Goal: Task Accomplishment & Management: Manage account settings

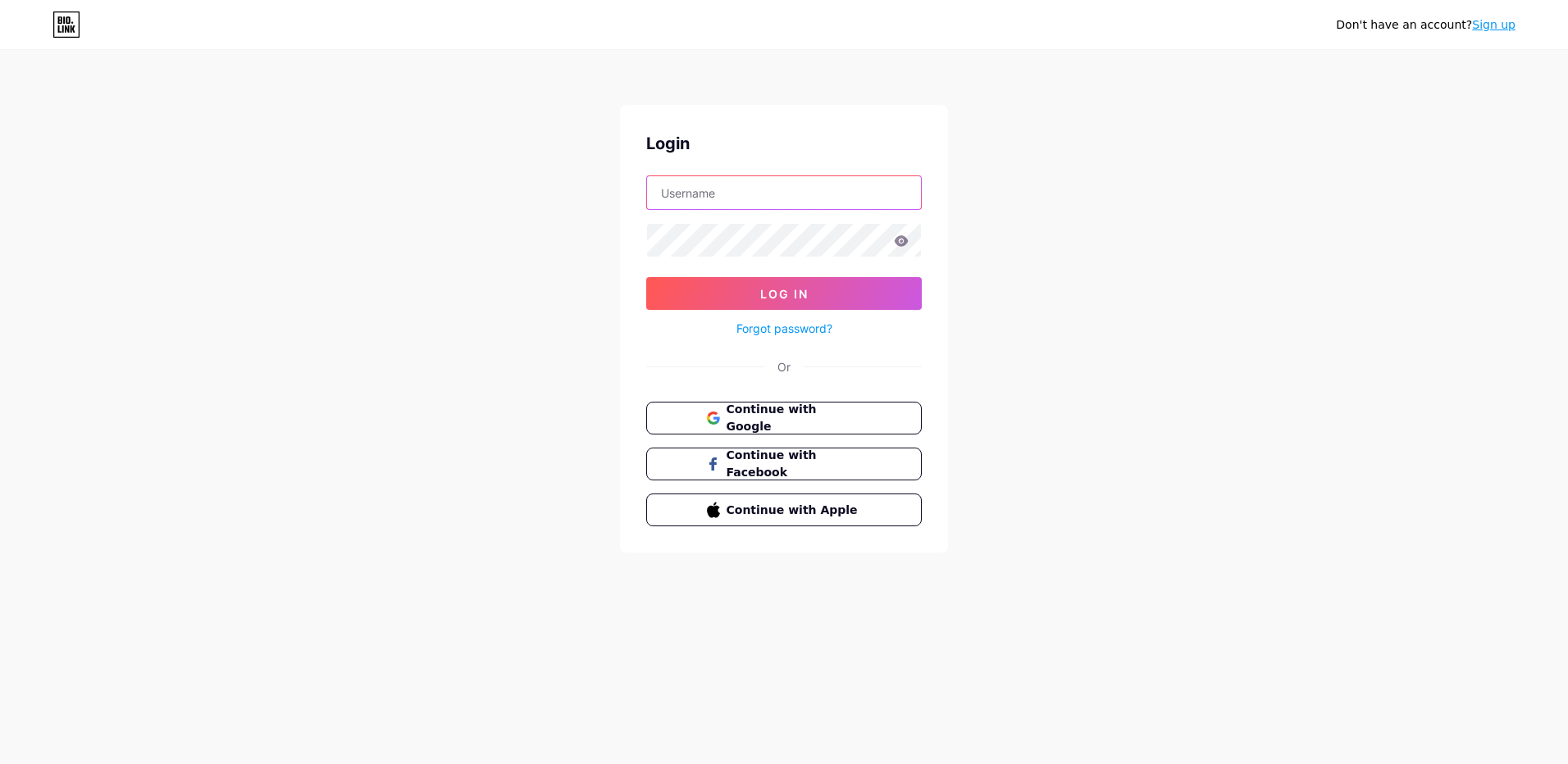
click at [749, 194] on input "text" at bounding box center [784, 192] width 274 height 33
click at [1038, 134] on div "Don't have an account? Sign up Login Log In Forgot password? Or Continue with G…" at bounding box center [784, 302] width 1568 height 605
click at [853, 404] on button "Continue with Google" at bounding box center [783, 419] width 280 height 34
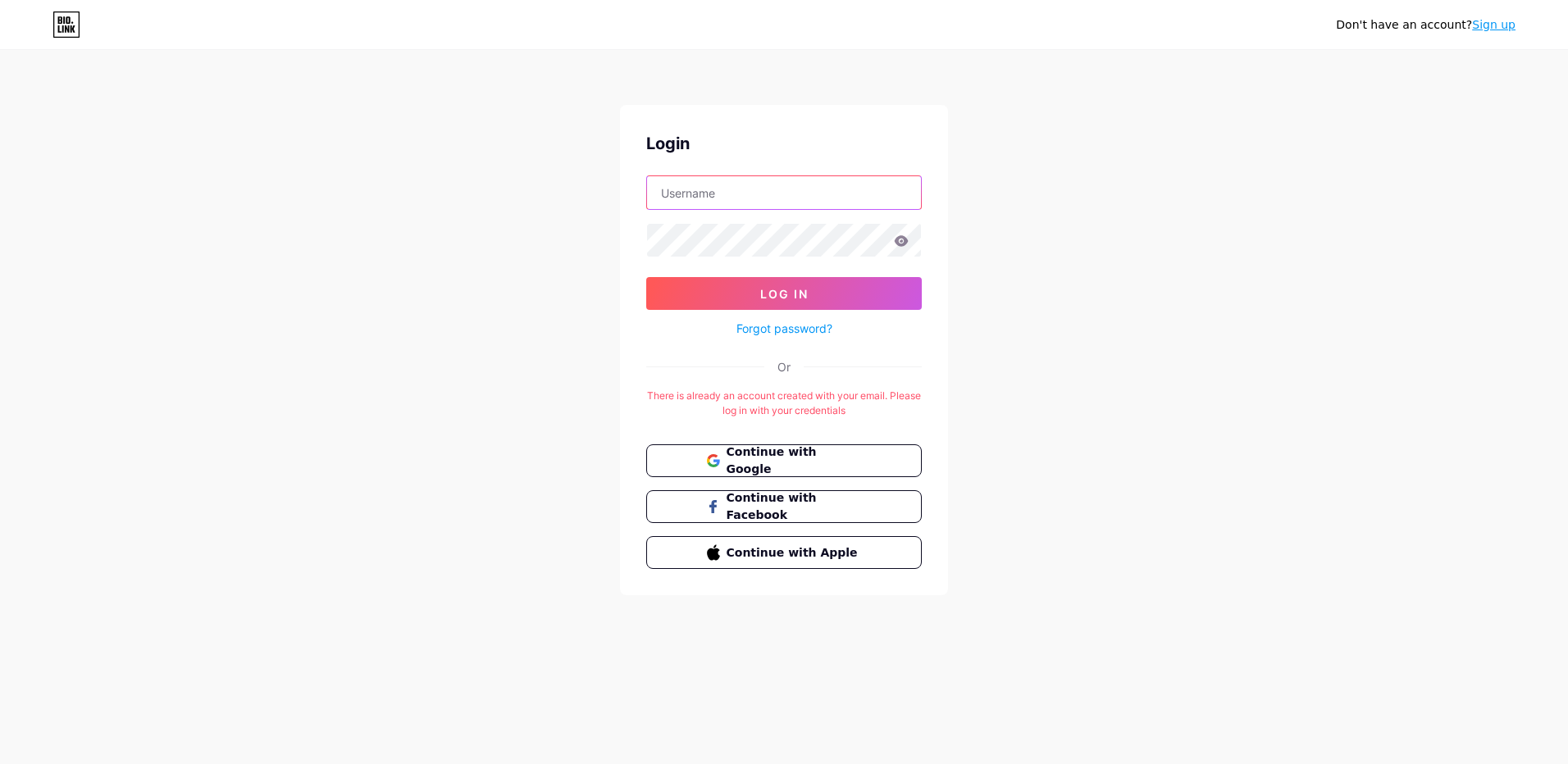
click at [854, 196] on input "text" at bounding box center [784, 192] width 274 height 33
type input "sooquochaos@gmail.com"
click at [646, 277] on button "Log In" at bounding box center [784, 293] width 275 height 33
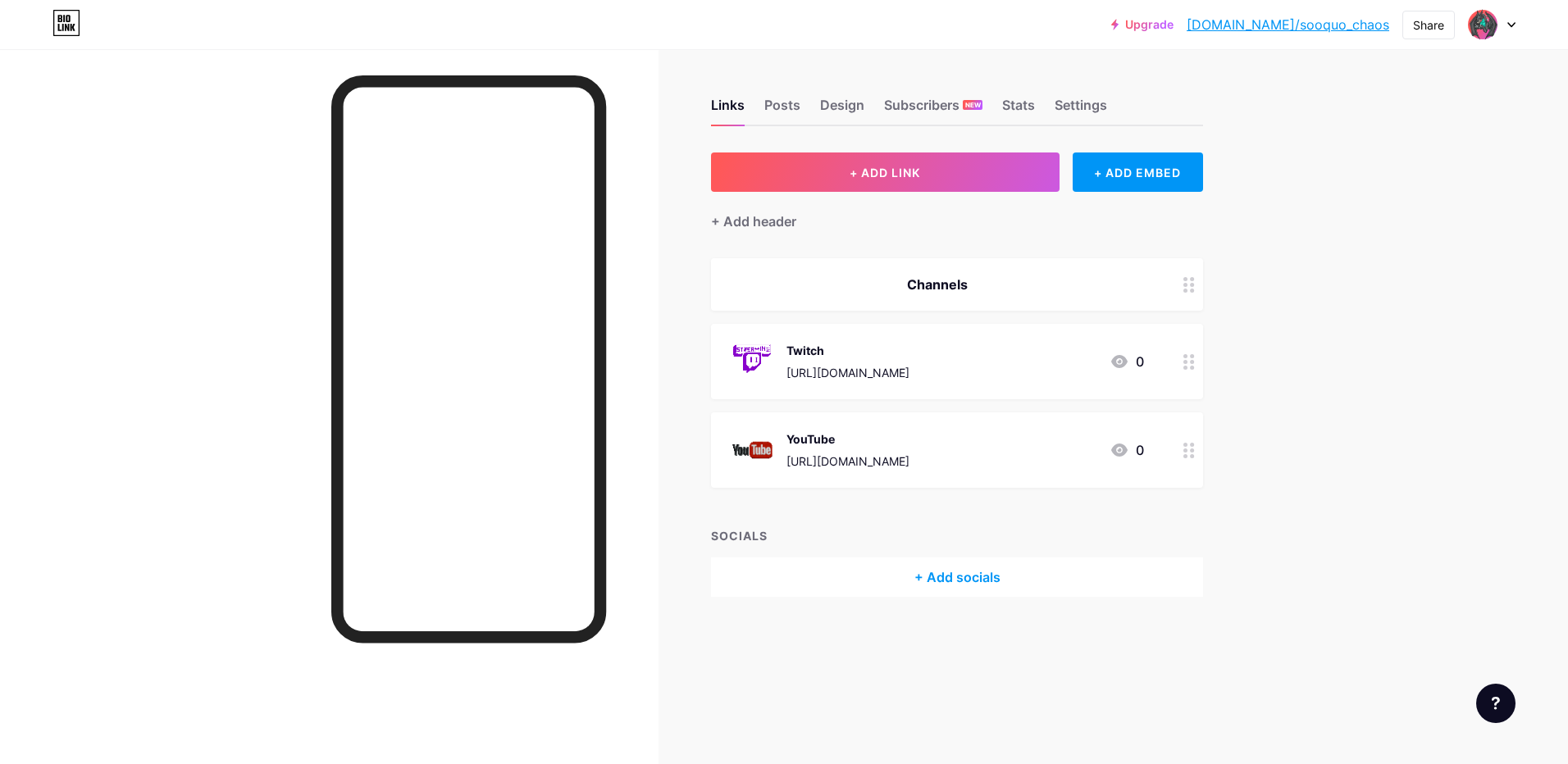
click at [1365, 286] on div "Upgrade bio.link/sooquo... bio.link/sooquo_chaos Share Switch accounts Sooquo C…" at bounding box center [784, 382] width 1568 height 764
click at [945, 104] on div "Subscribers NEW" at bounding box center [932, 110] width 98 height 30
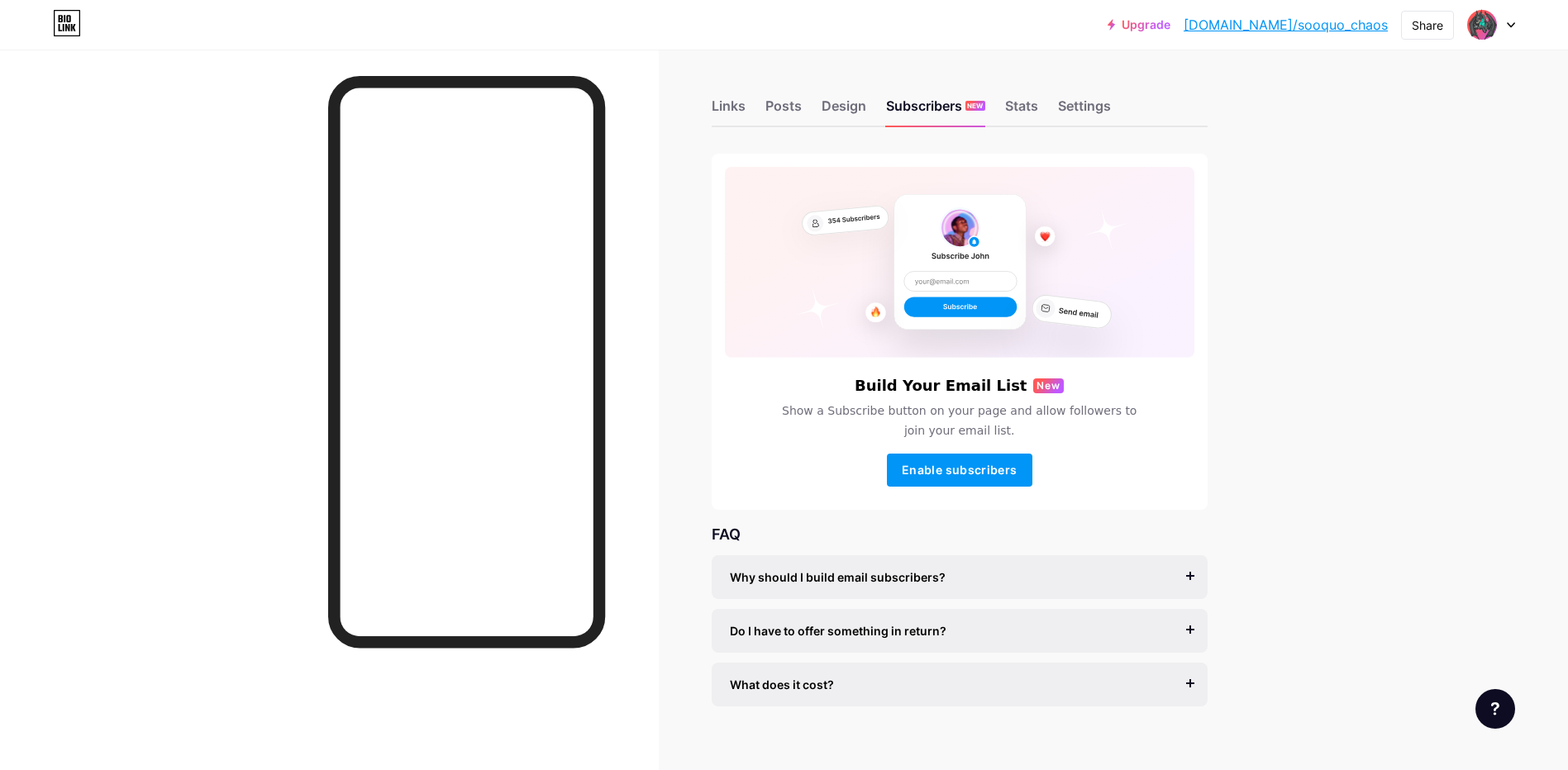
scroll to position [19, 0]
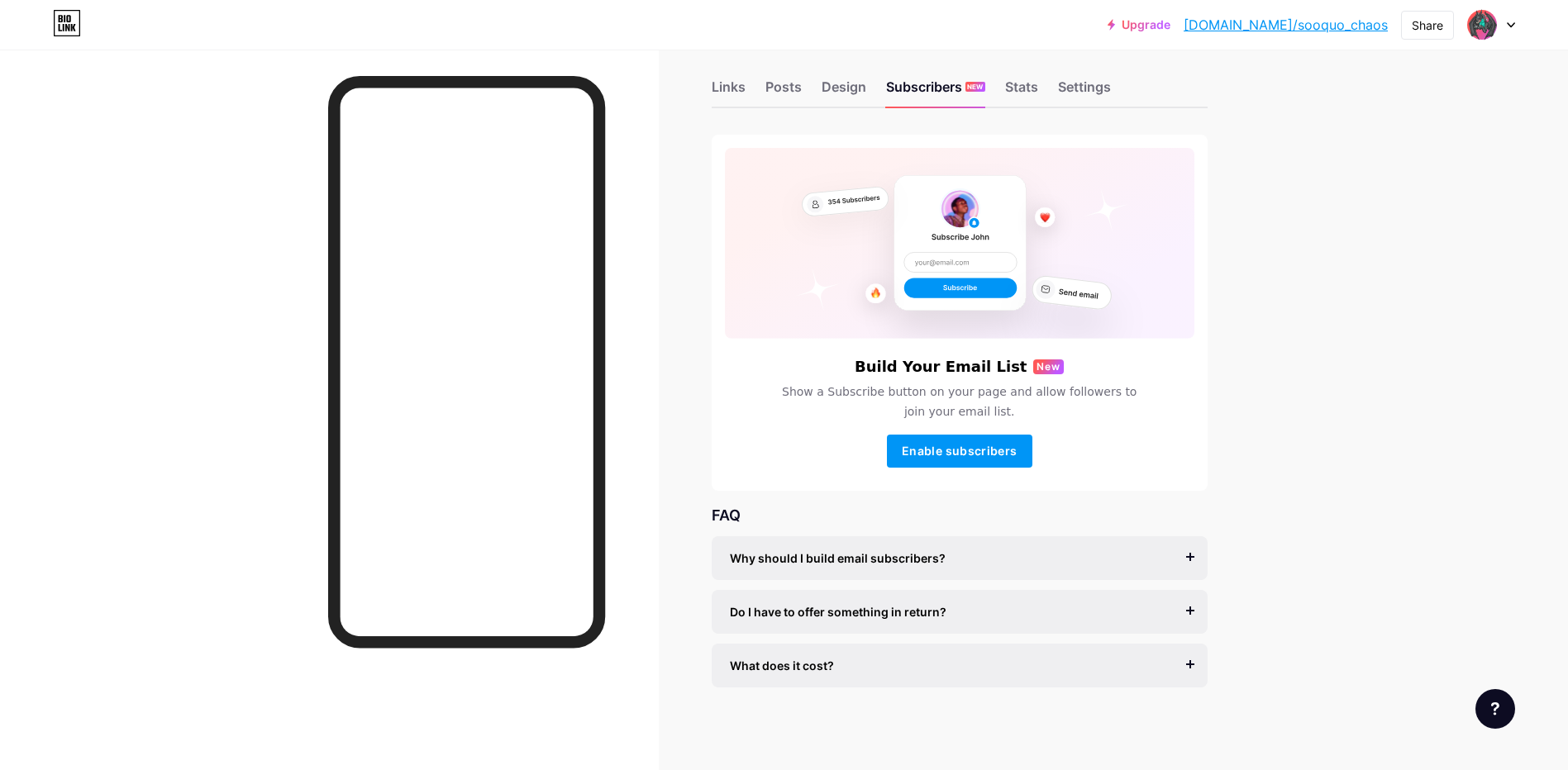
click at [1370, 286] on div "Upgrade bio.link/sooquo... bio.link/sooquo_chaos Share Switch accounts Sooquo C…" at bounding box center [784, 375] width 1568 height 789
click at [851, 86] on div "Design" at bounding box center [844, 92] width 45 height 30
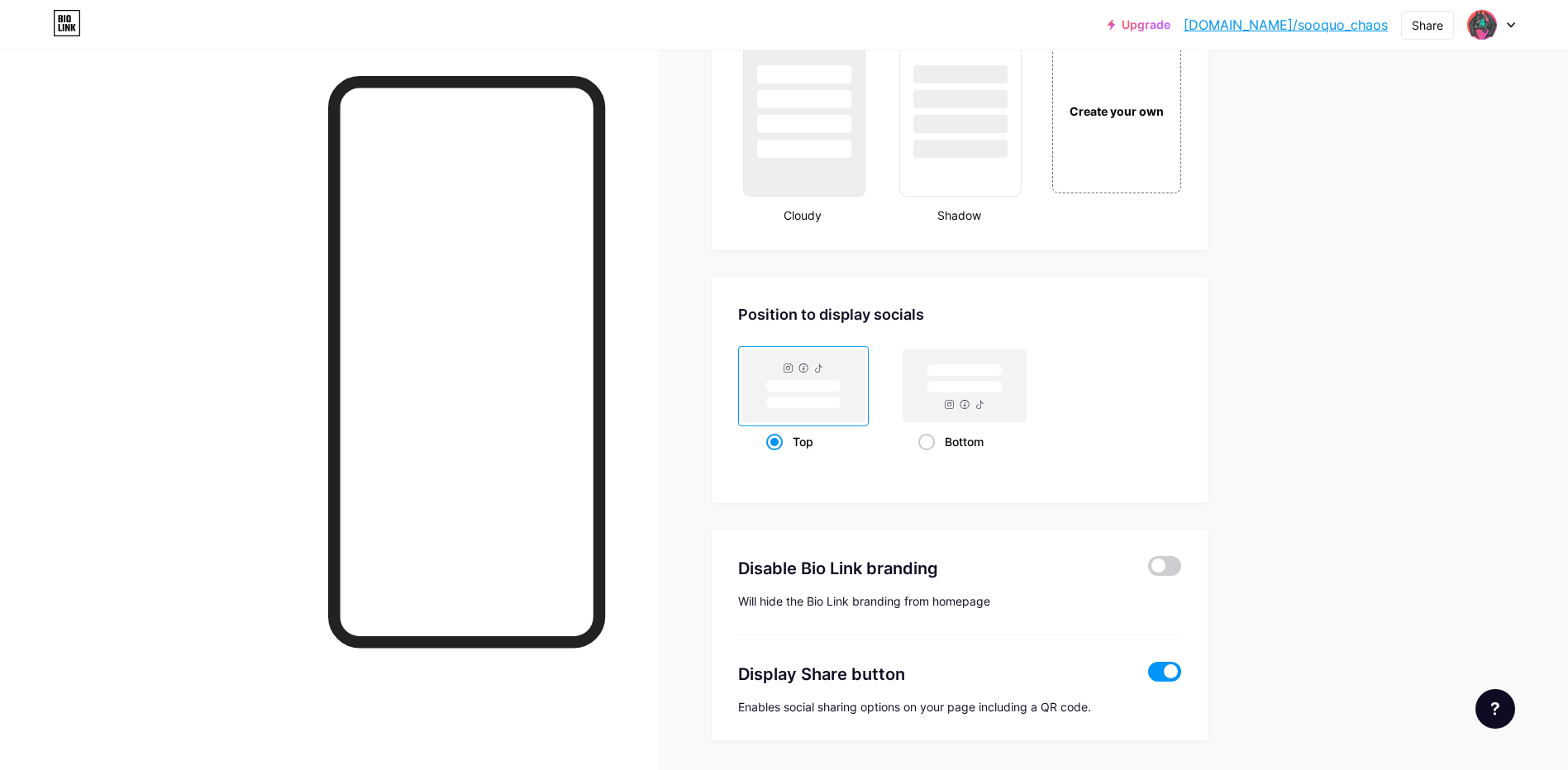
scroll to position [1954, 0]
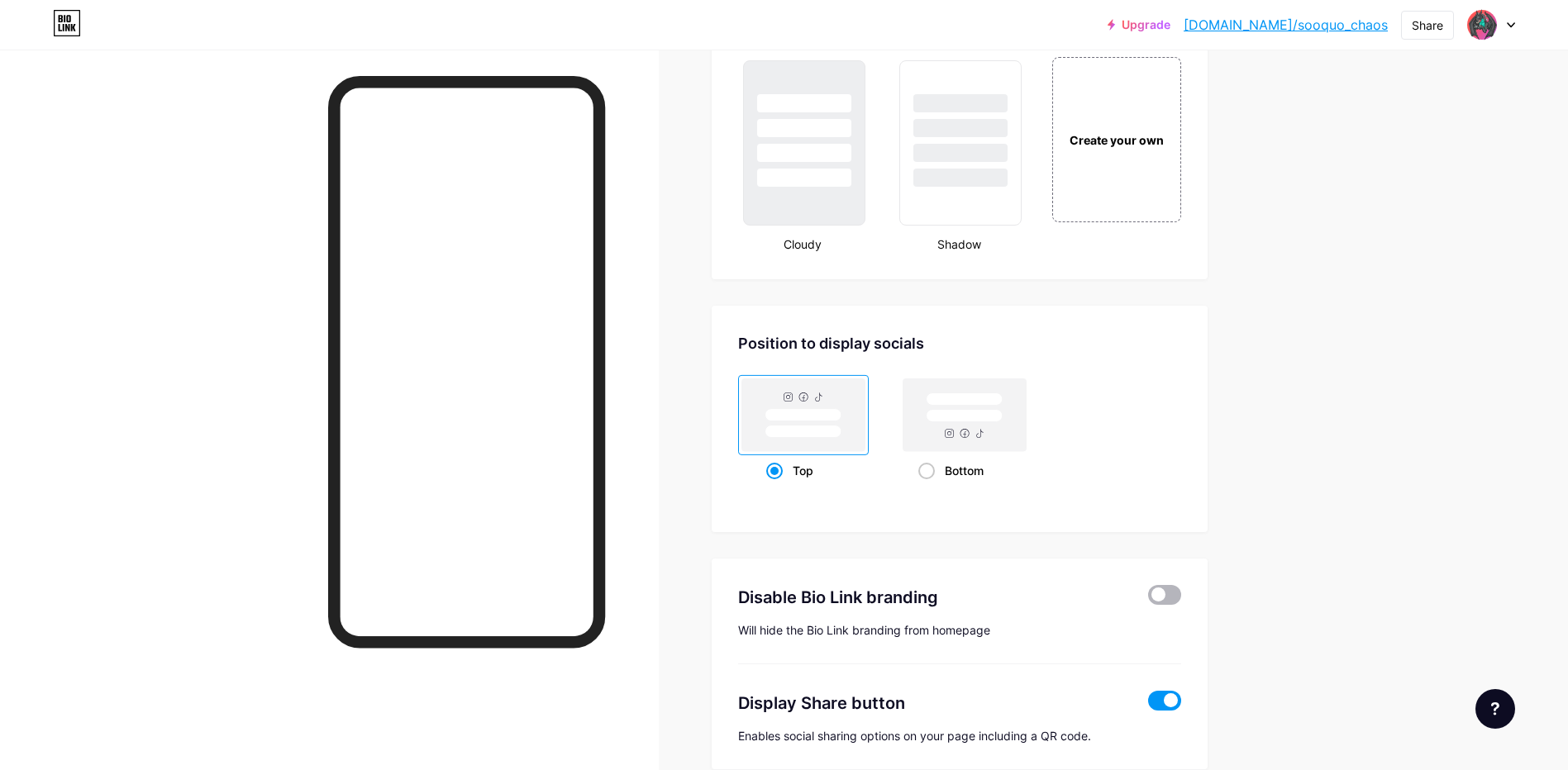
click at [1169, 594] on span at bounding box center [1164, 595] width 33 height 20
click at [1148, 599] on input "checkbox" at bounding box center [1148, 599] width 0 height 0
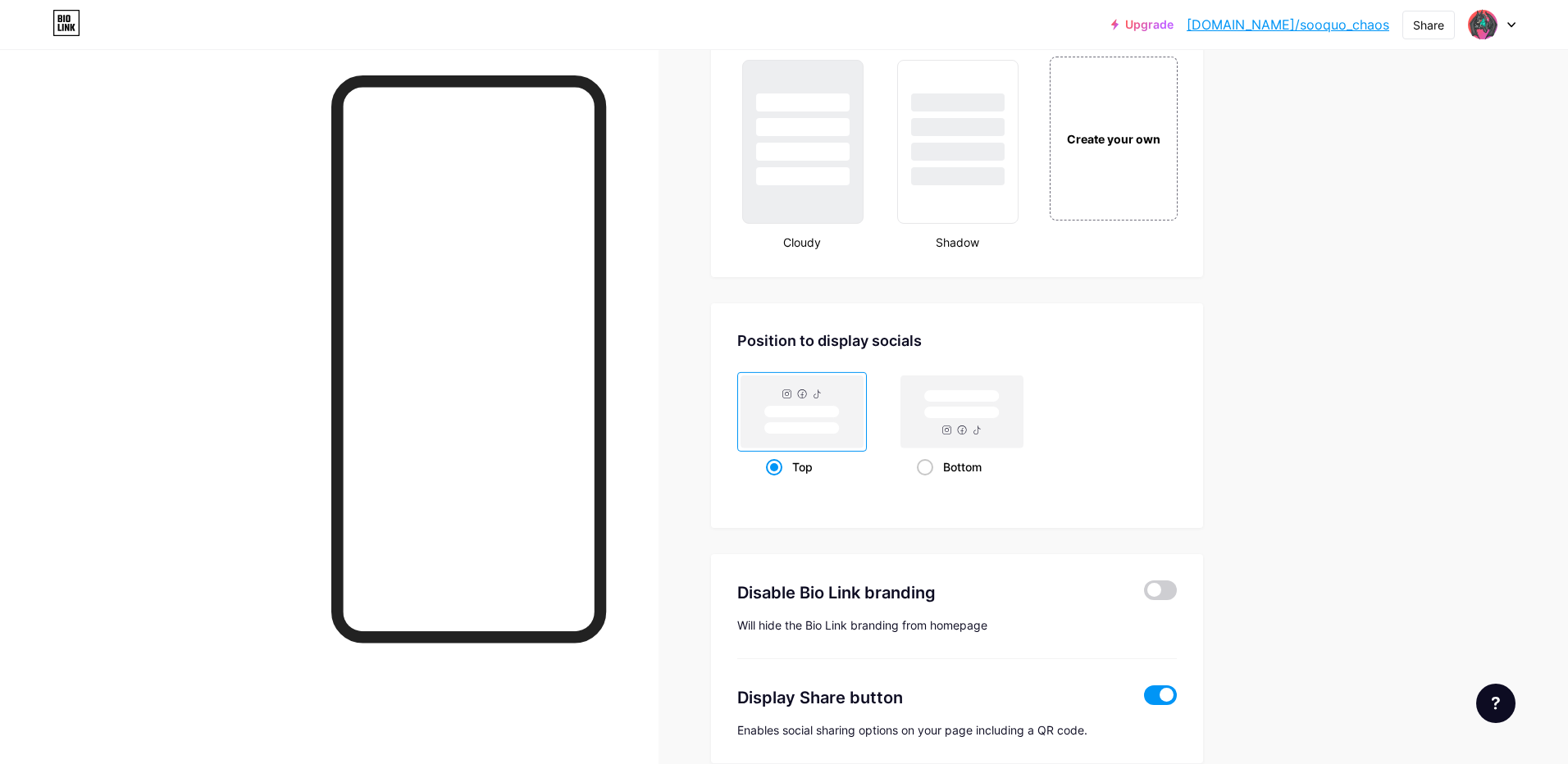
click at [1108, 36] on icon at bounding box center [1114, 36] width 13 height 13
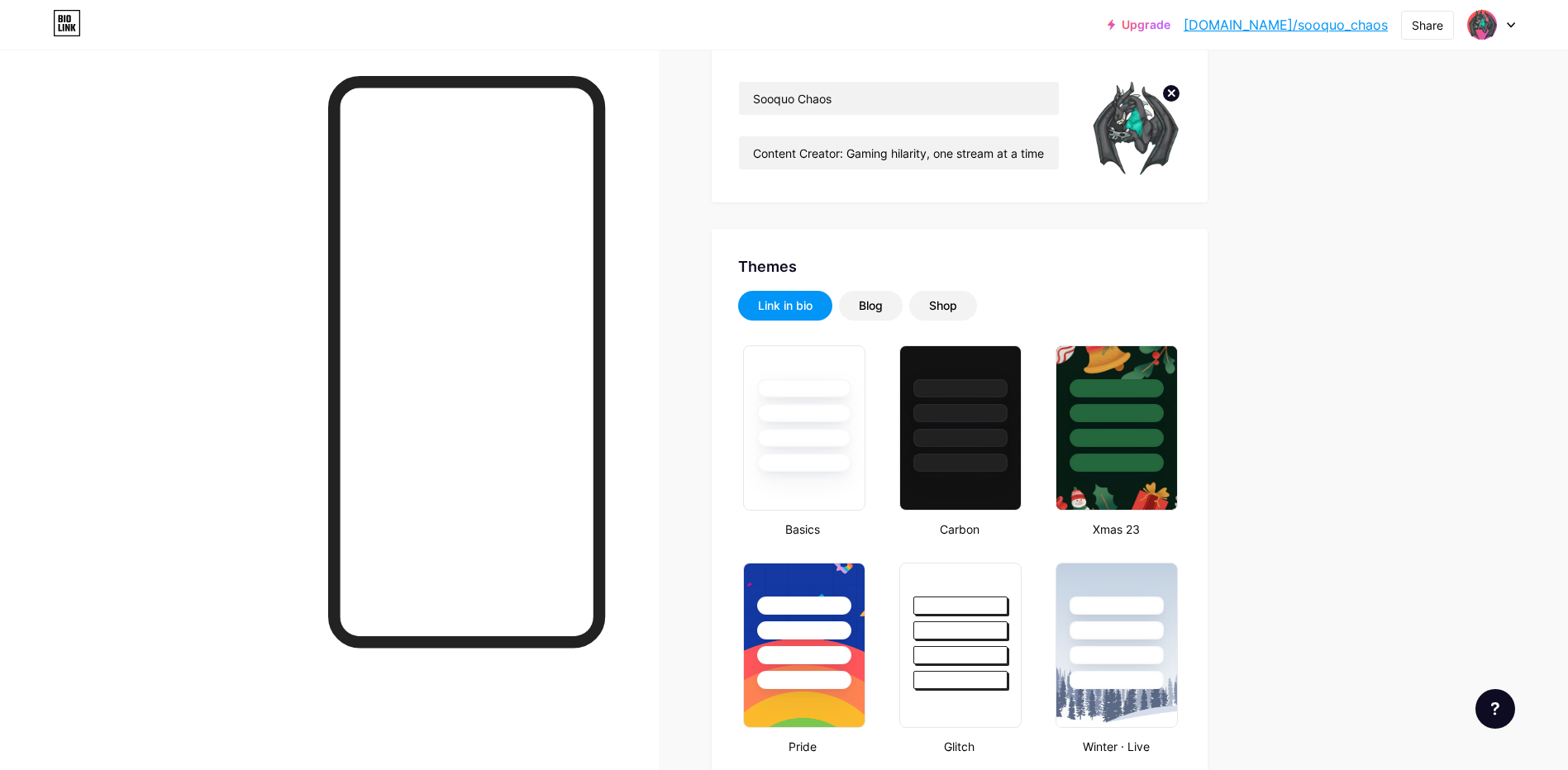
scroll to position [0, 0]
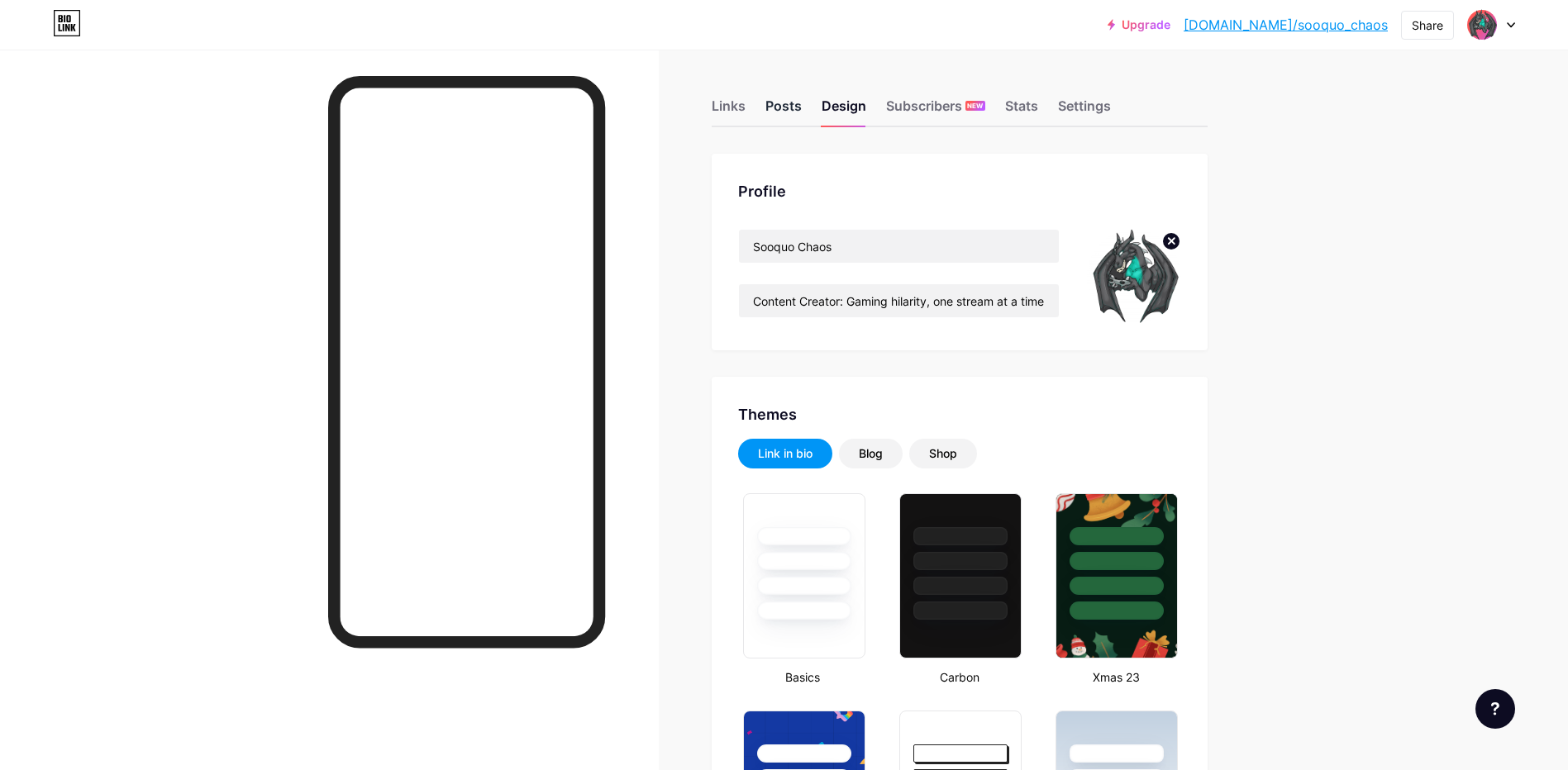
click at [777, 106] on div "Posts" at bounding box center [783, 111] width 36 height 30
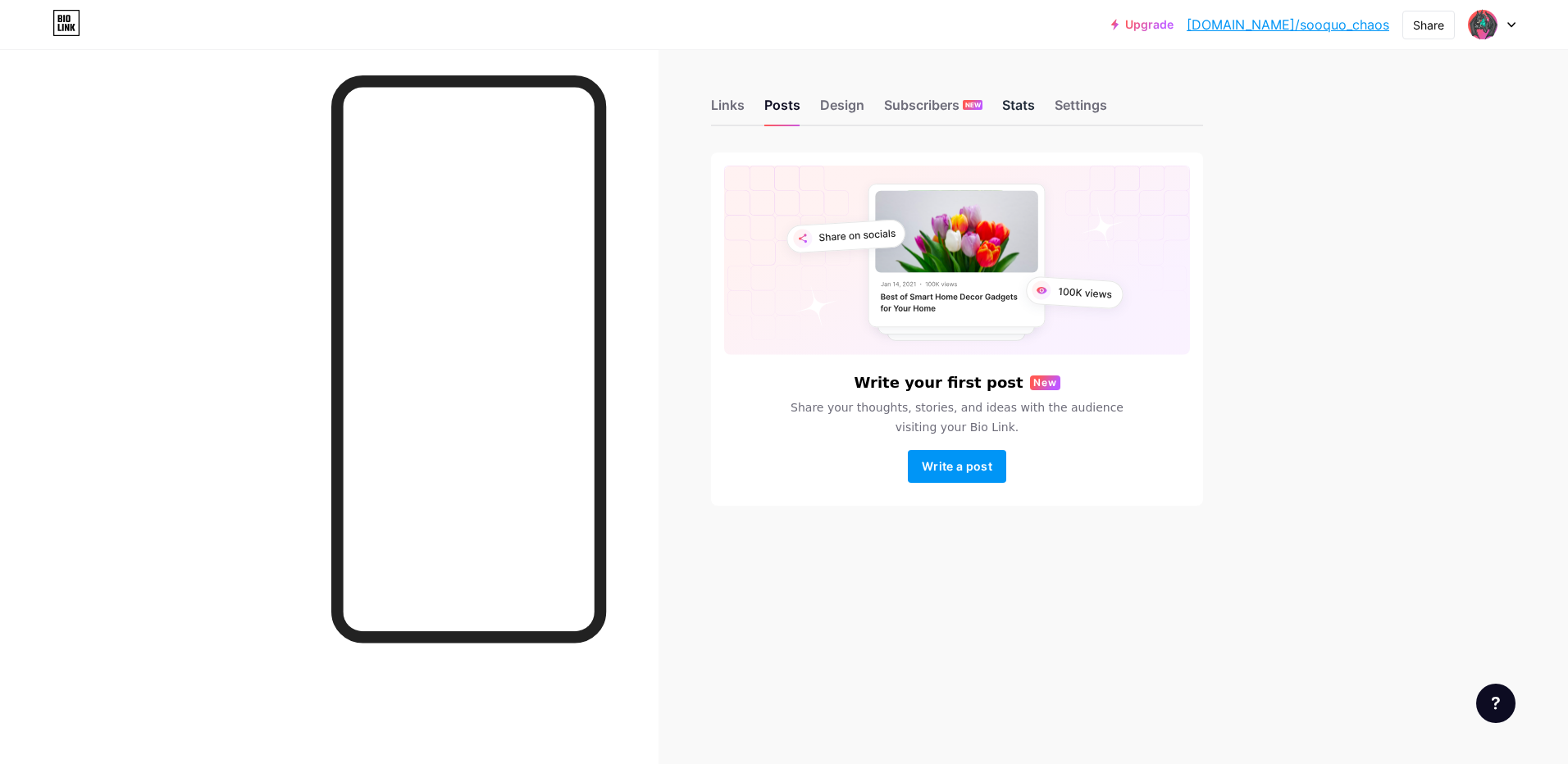
click at [1023, 106] on div "Stats" at bounding box center [1018, 110] width 33 height 30
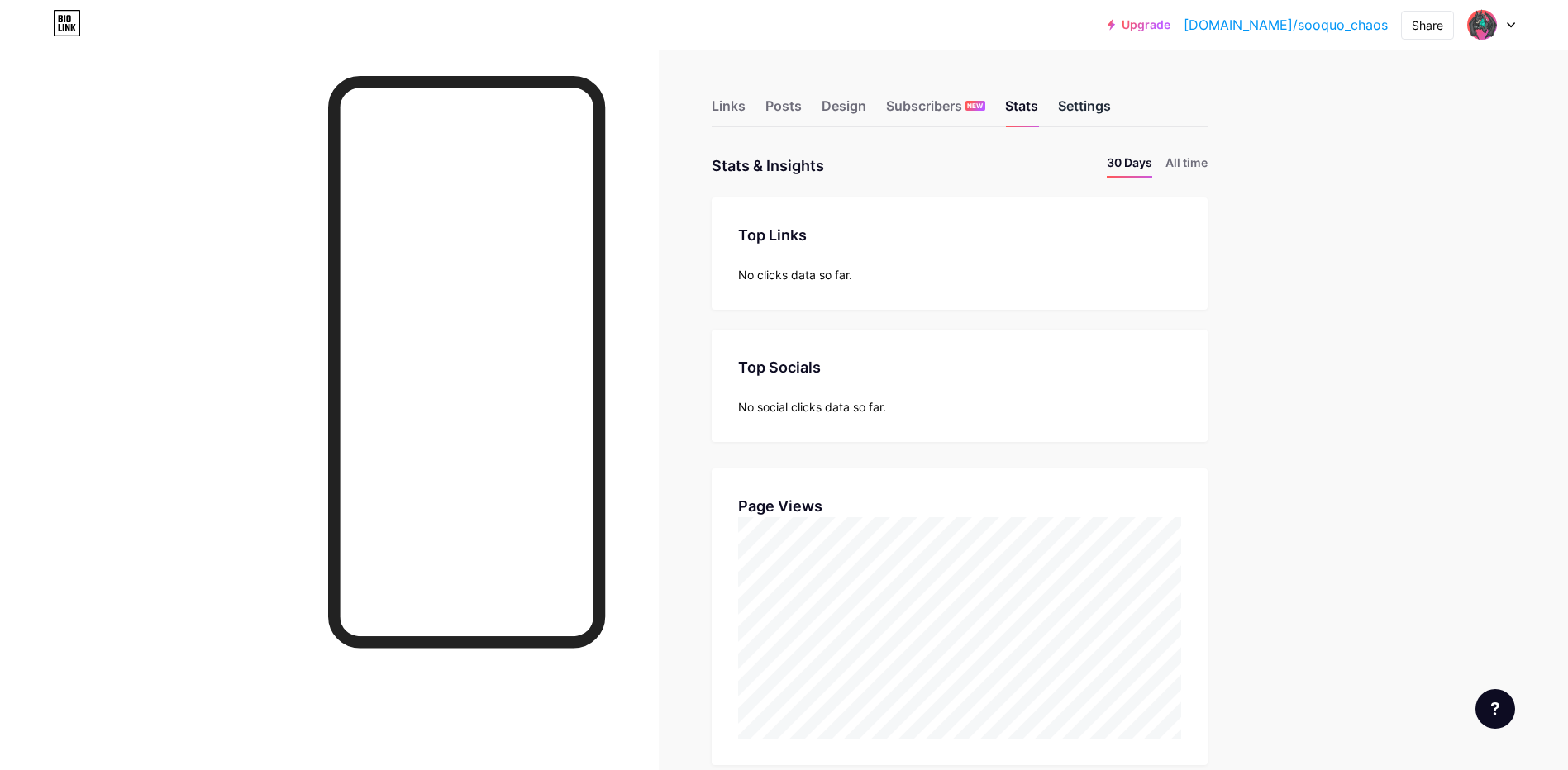
click at [1095, 111] on div "Settings" at bounding box center [1083, 111] width 53 height 30
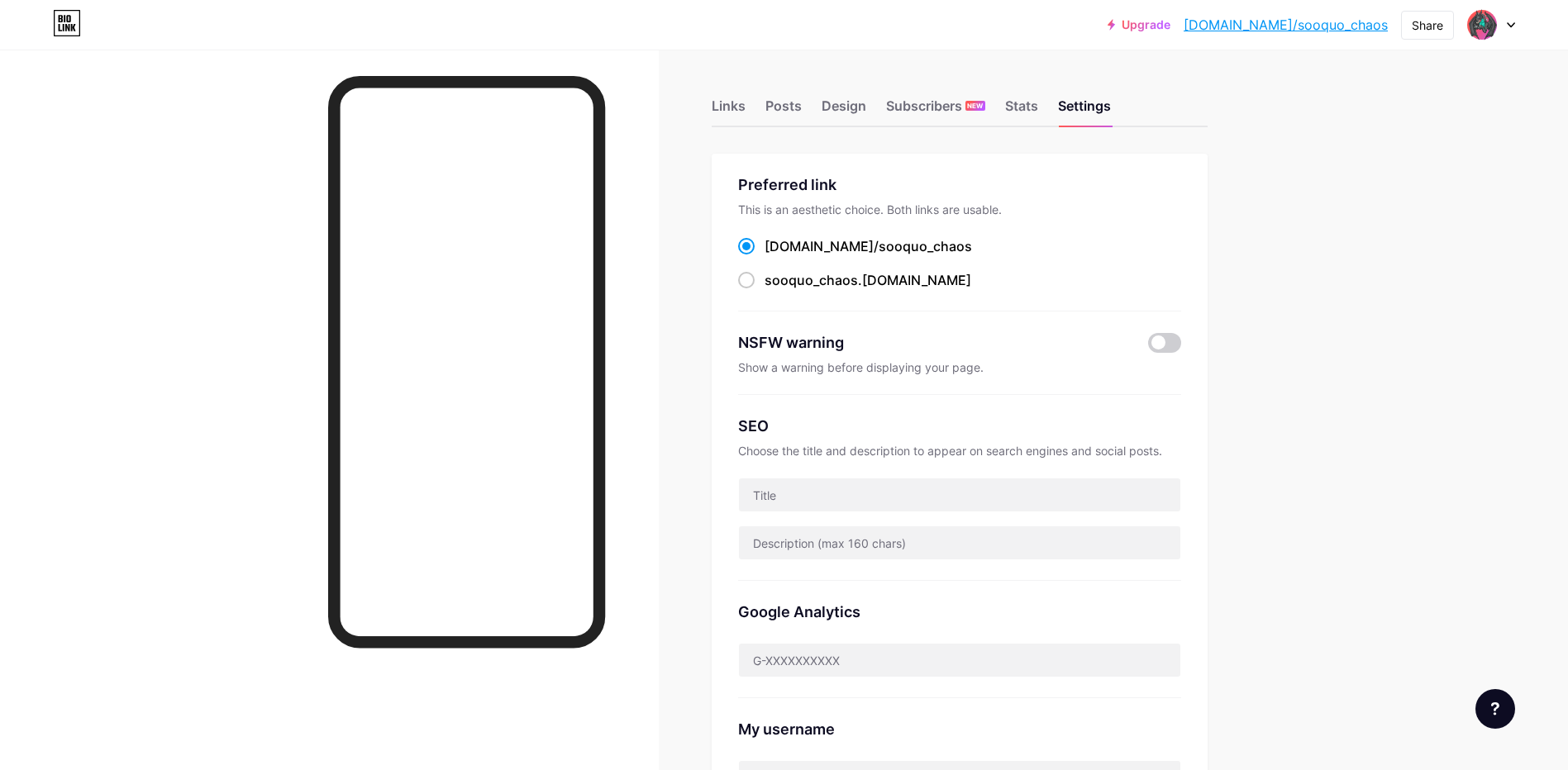
scroll to position [83, 0]
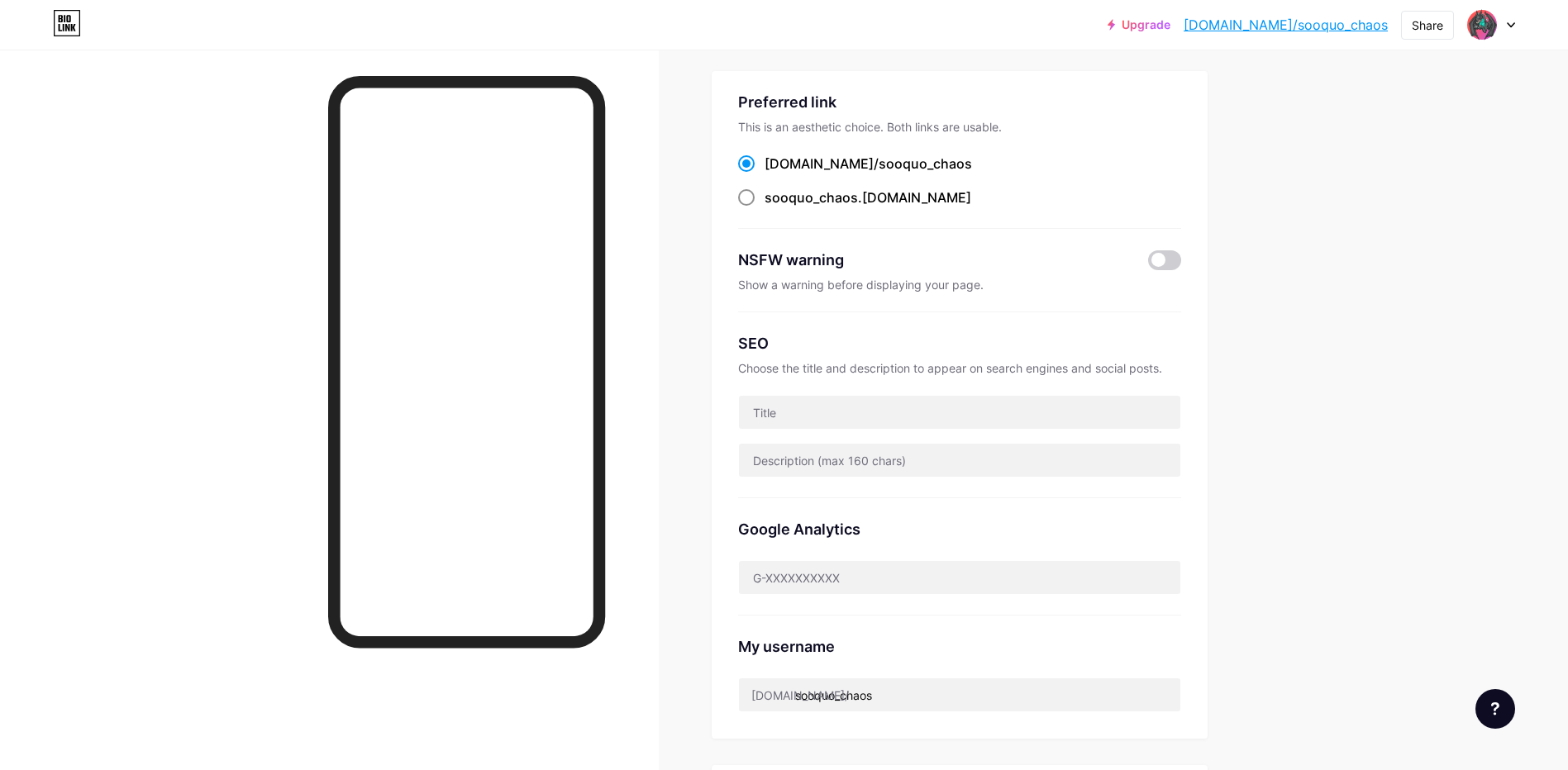
click at [751, 200] on span at bounding box center [746, 197] width 17 height 17
click at [764, 207] on input "sooquo_chaos .[DOMAIN_NAME]" at bounding box center [769, 212] width 11 height 11
radio input "true"
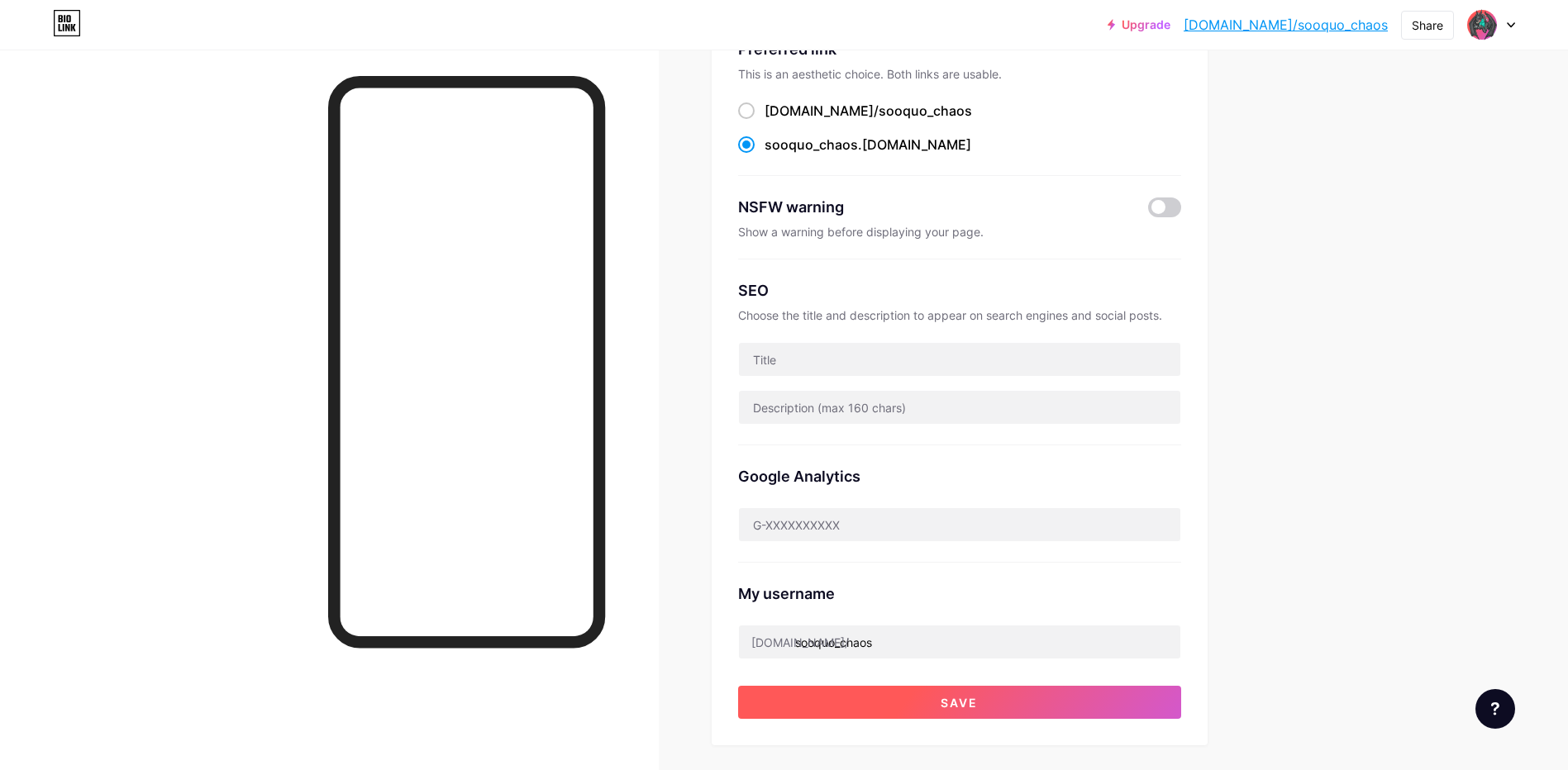
scroll to position [166, 0]
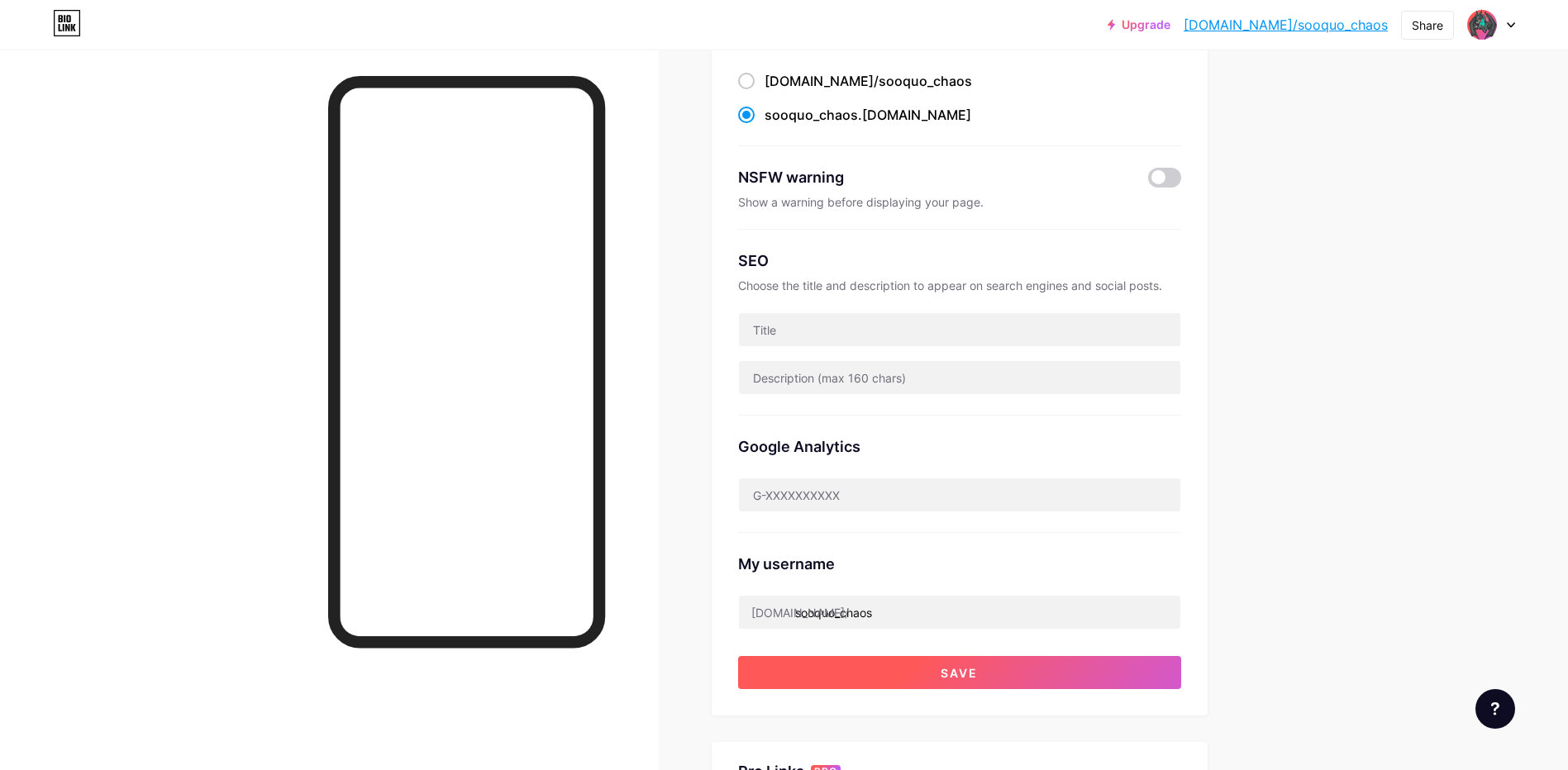
click at [953, 669] on span "Save" at bounding box center [959, 673] width 37 height 14
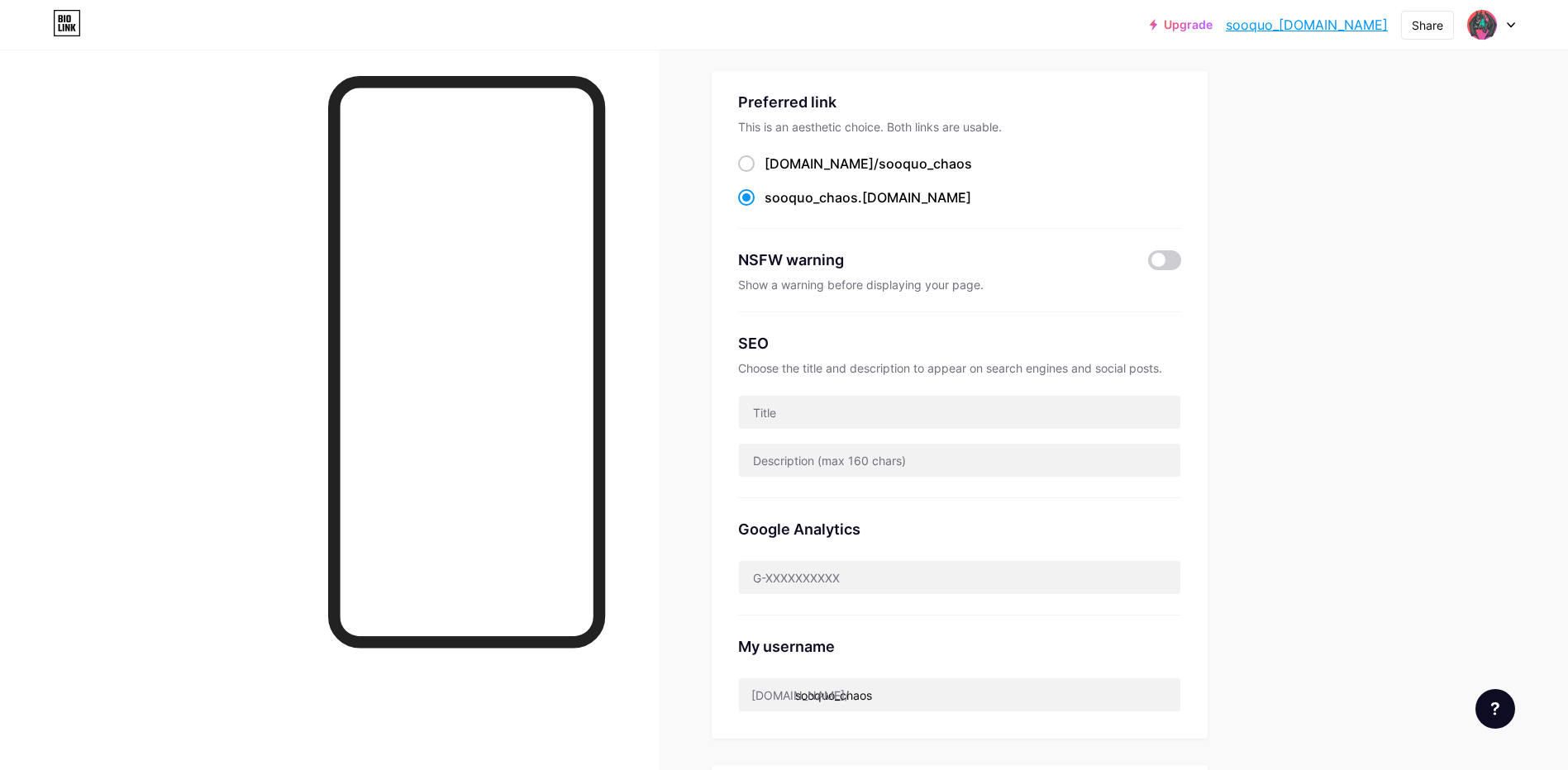
scroll to position [0, 0]
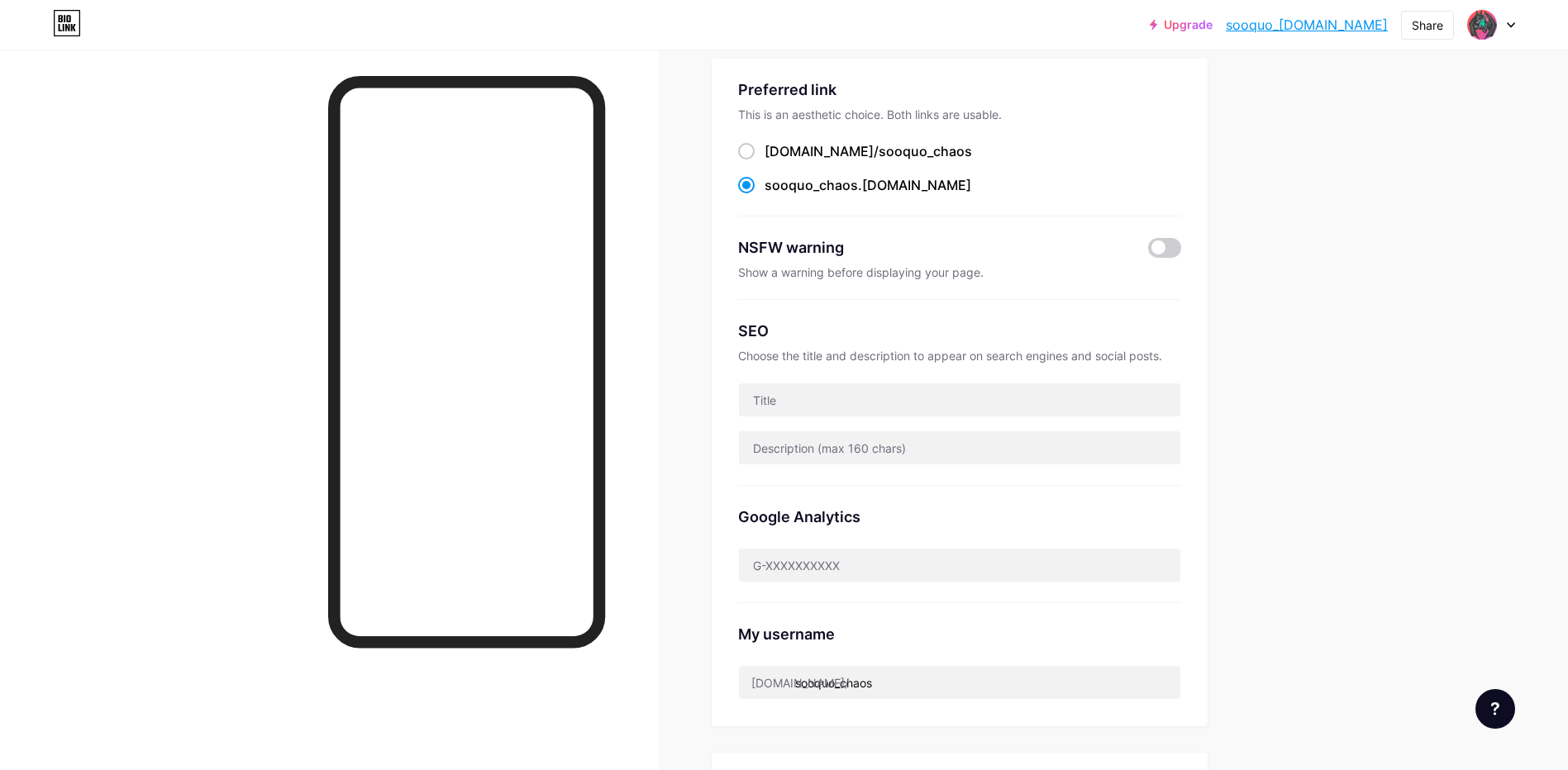
scroll to position [27, 0]
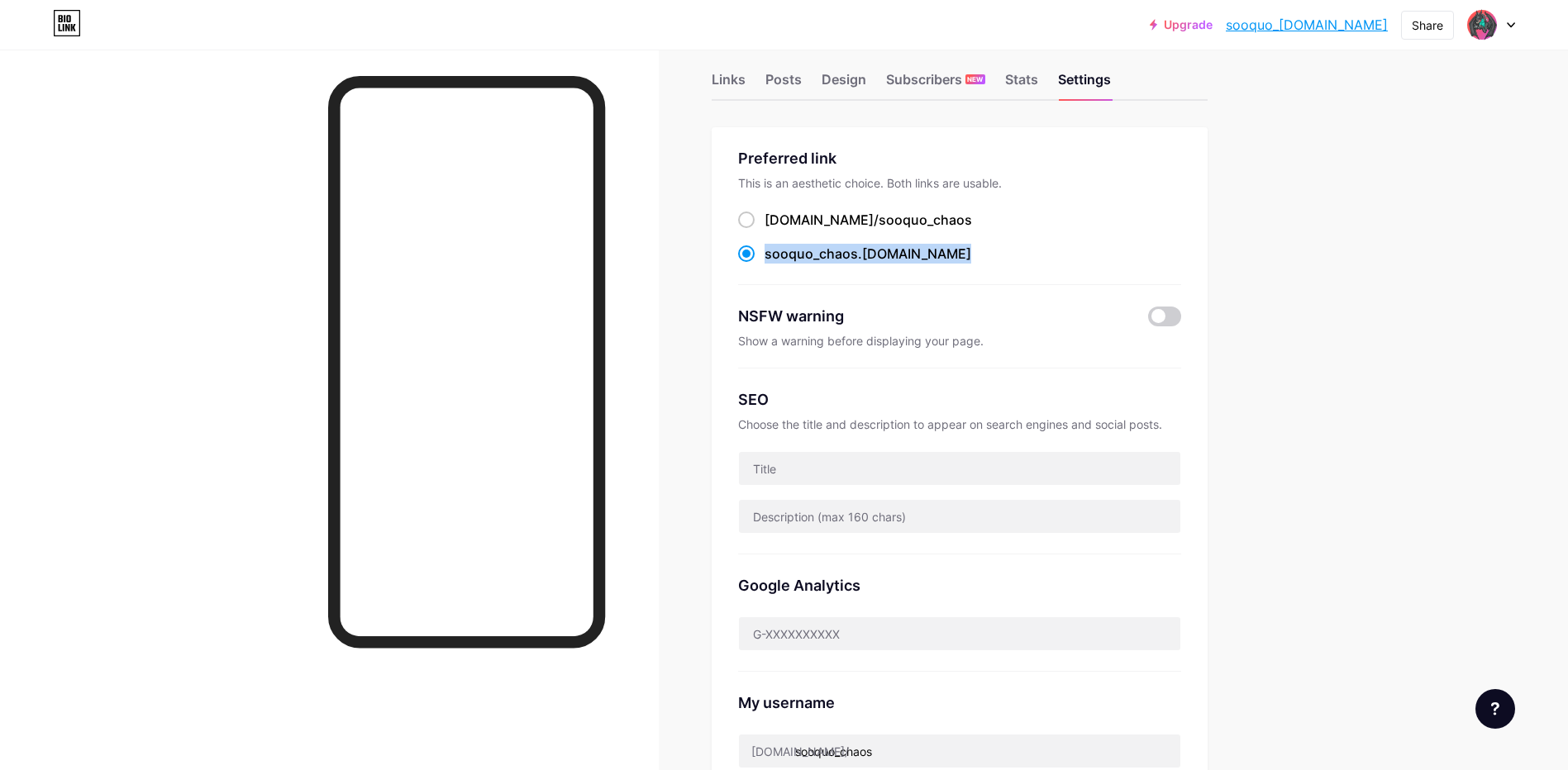
drag, startPoint x: 932, startPoint y: 257, endPoint x: 766, endPoint y: 253, distance: 166.0
click at [766, 253] on div "sooquo_chaos .[DOMAIN_NAME]" at bounding box center [960, 253] width 443 height 21
copy label "sooquo_chaos .[DOMAIN_NAME]"
